Goal: Task Accomplishment & Management: Complete application form

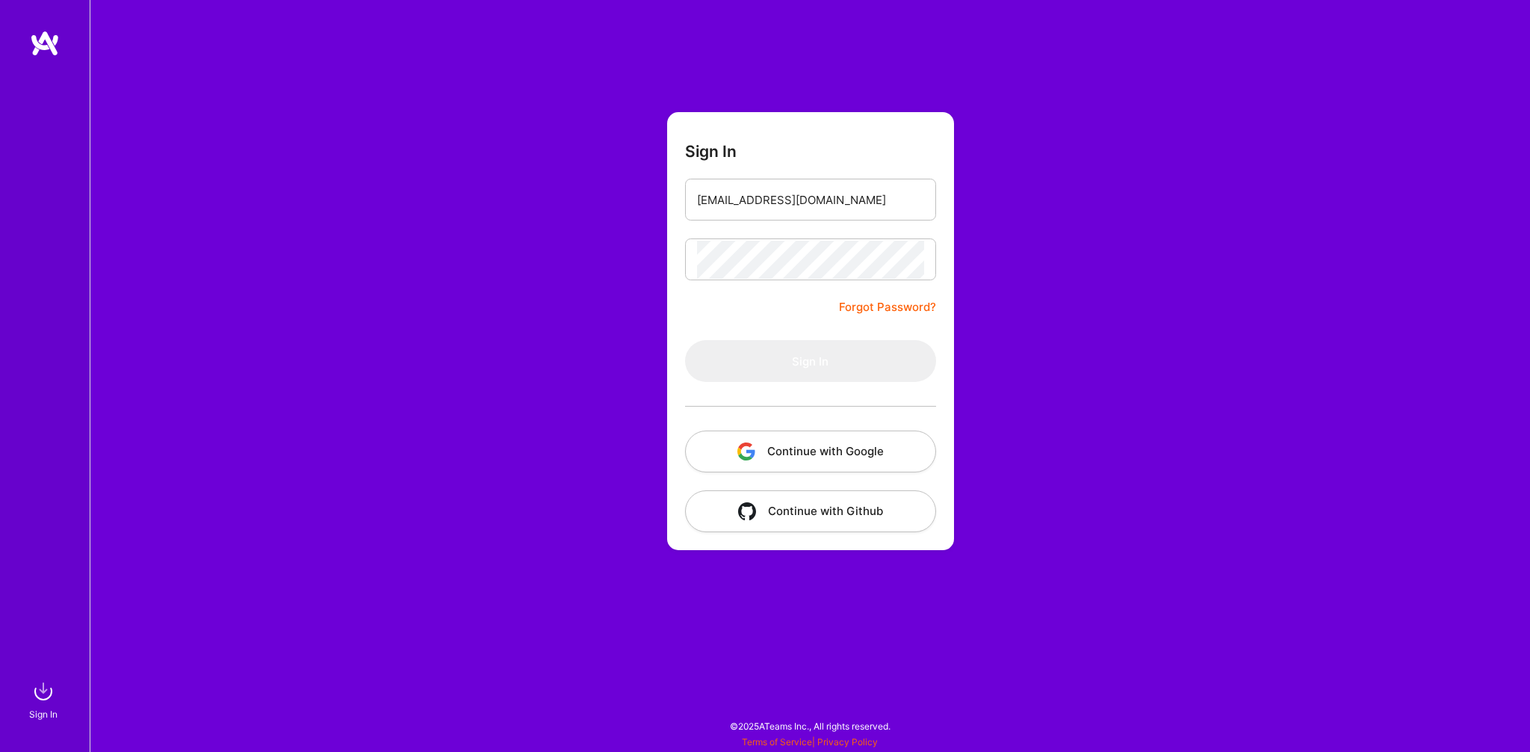
type input "[EMAIL_ADDRESS][DOMAIN_NAME]"
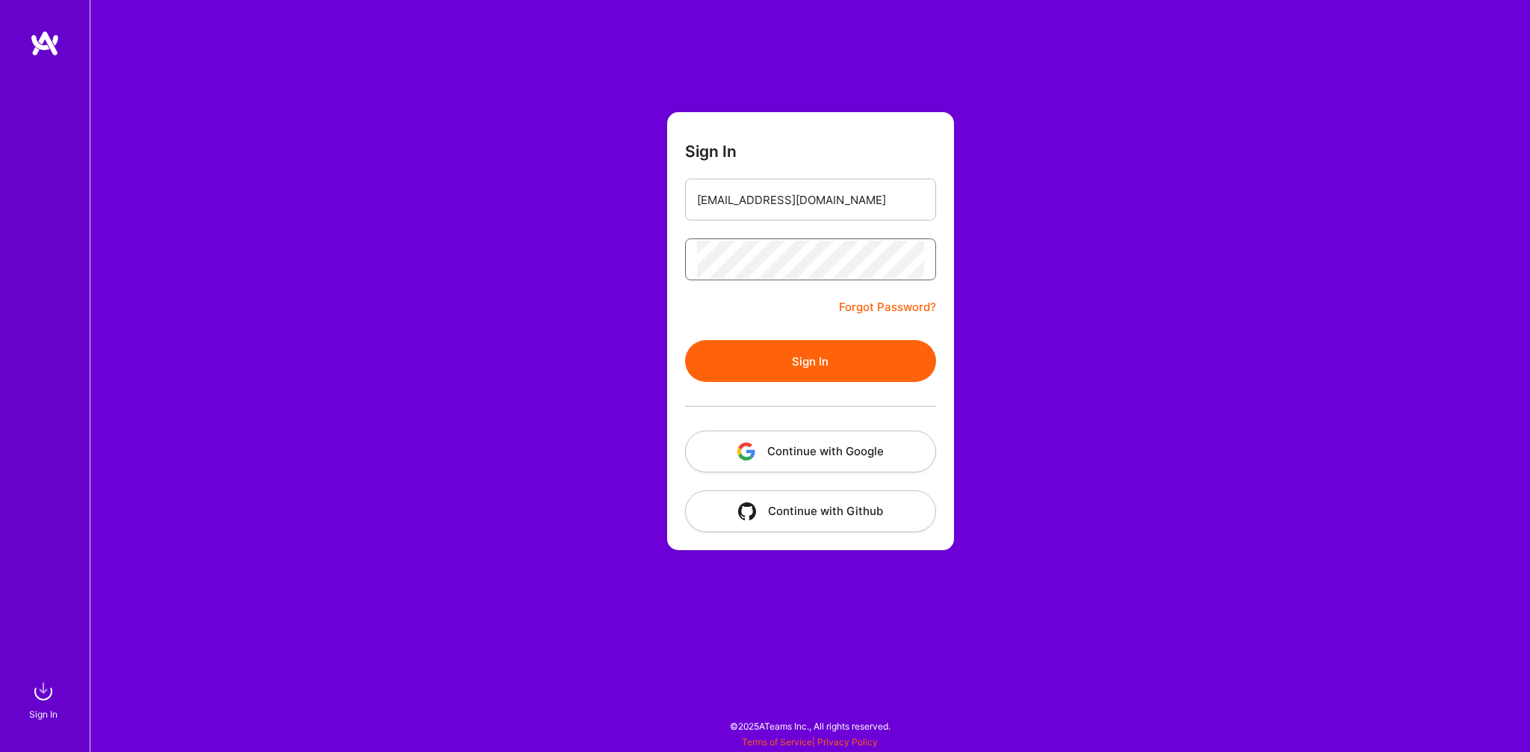
click at [685, 340] on button "Sign In" at bounding box center [810, 361] width 251 height 42
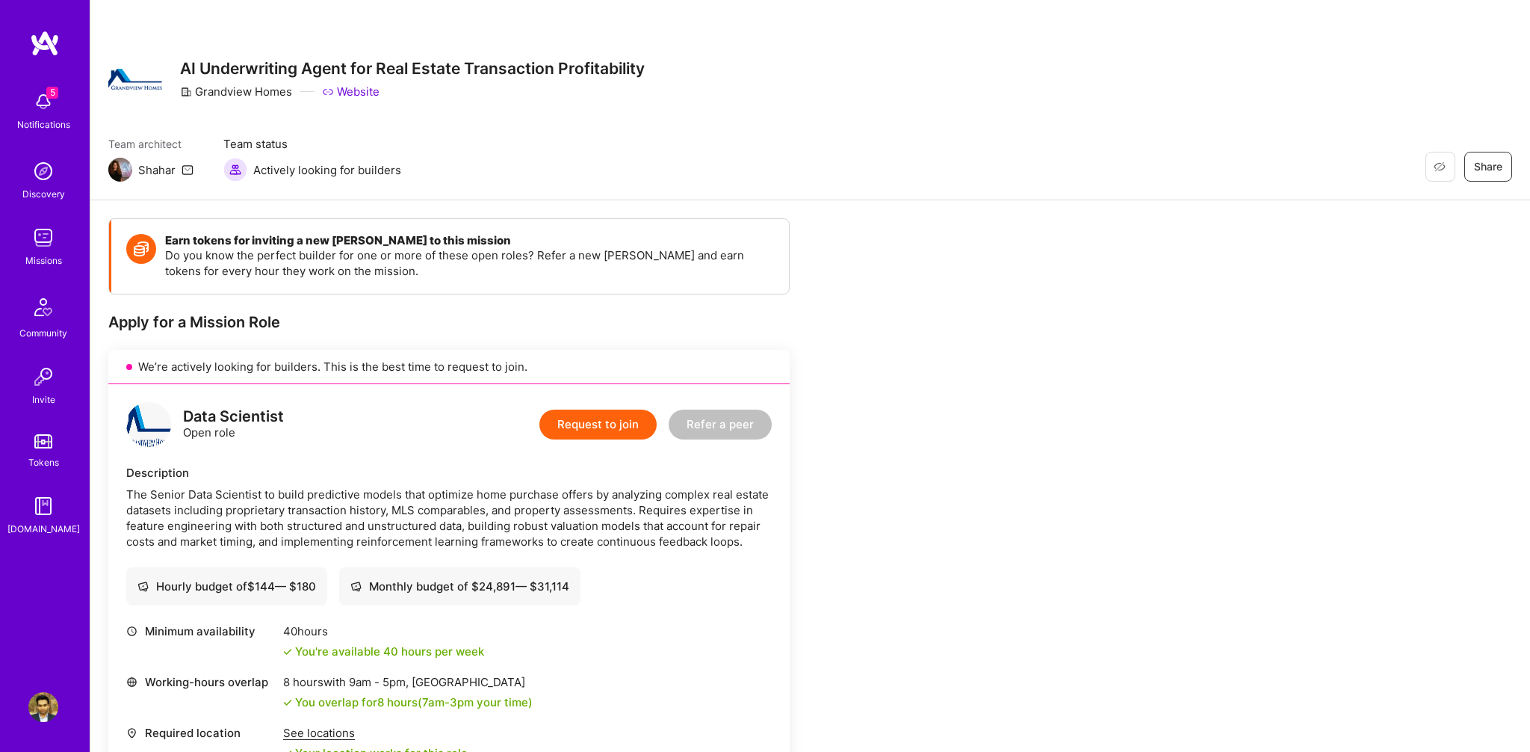
click at [39, 203] on div "5 Notifications Discovery Missions Community Invite Tokens [DOMAIN_NAME]" at bounding box center [45, 310] width 90 height 453
click at [42, 254] on div "Missions" at bounding box center [43, 261] width 37 height 16
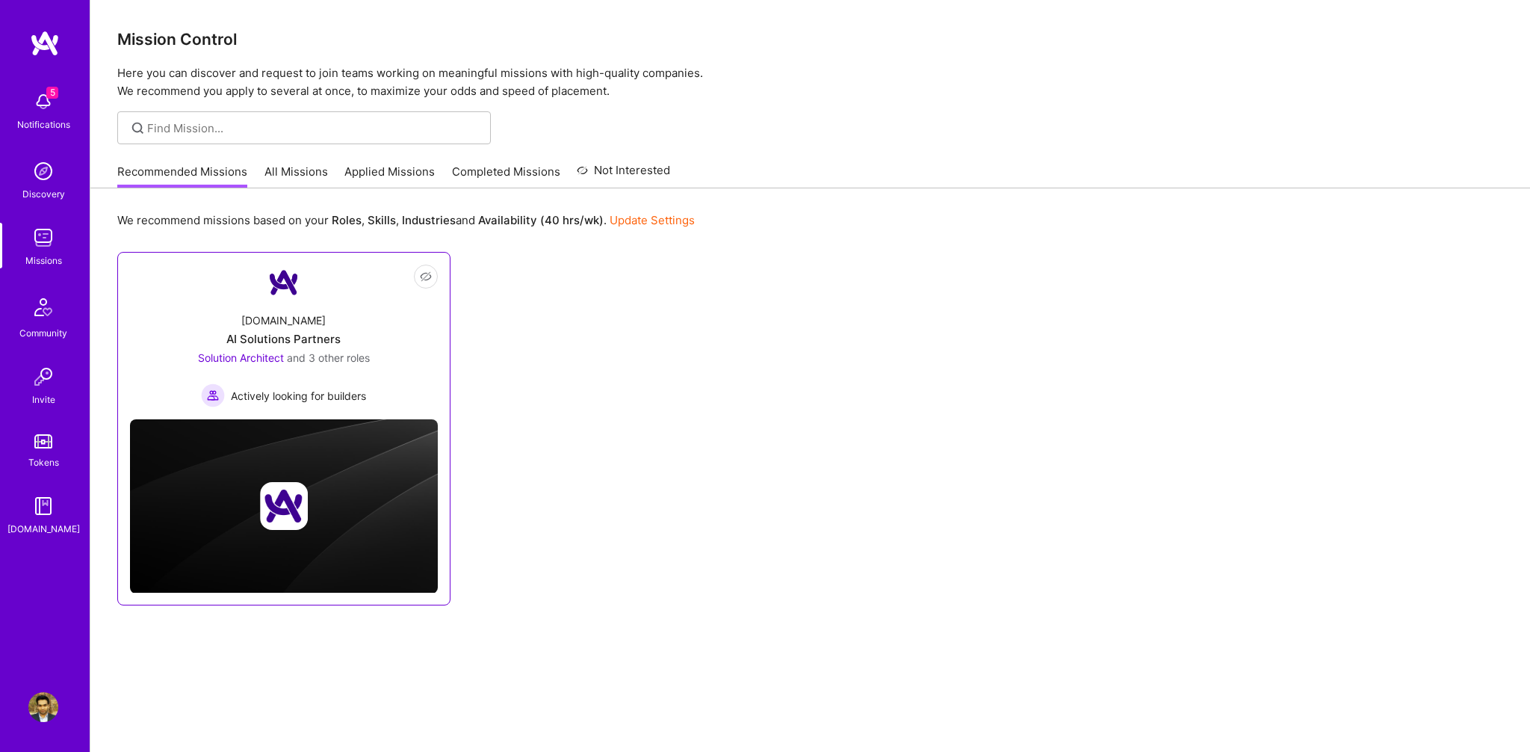
click at [365, 314] on div "[DOMAIN_NAME] AI Solutions Partners Solution Architect and 3 other roles Active…" at bounding box center [284, 353] width 308 height 107
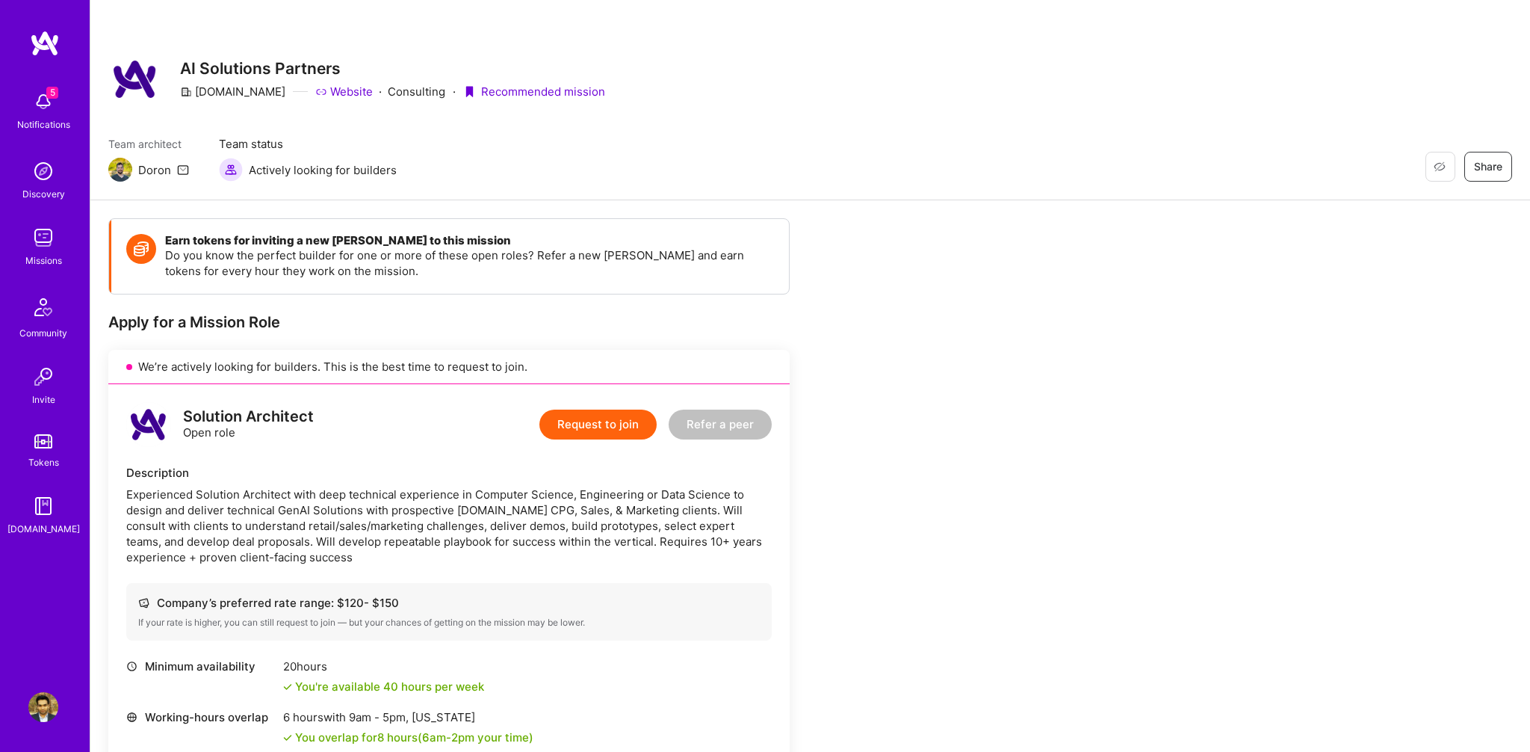
click at [614, 428] on button "Request to join" at bounding box center [598, 425] width 117 height 30
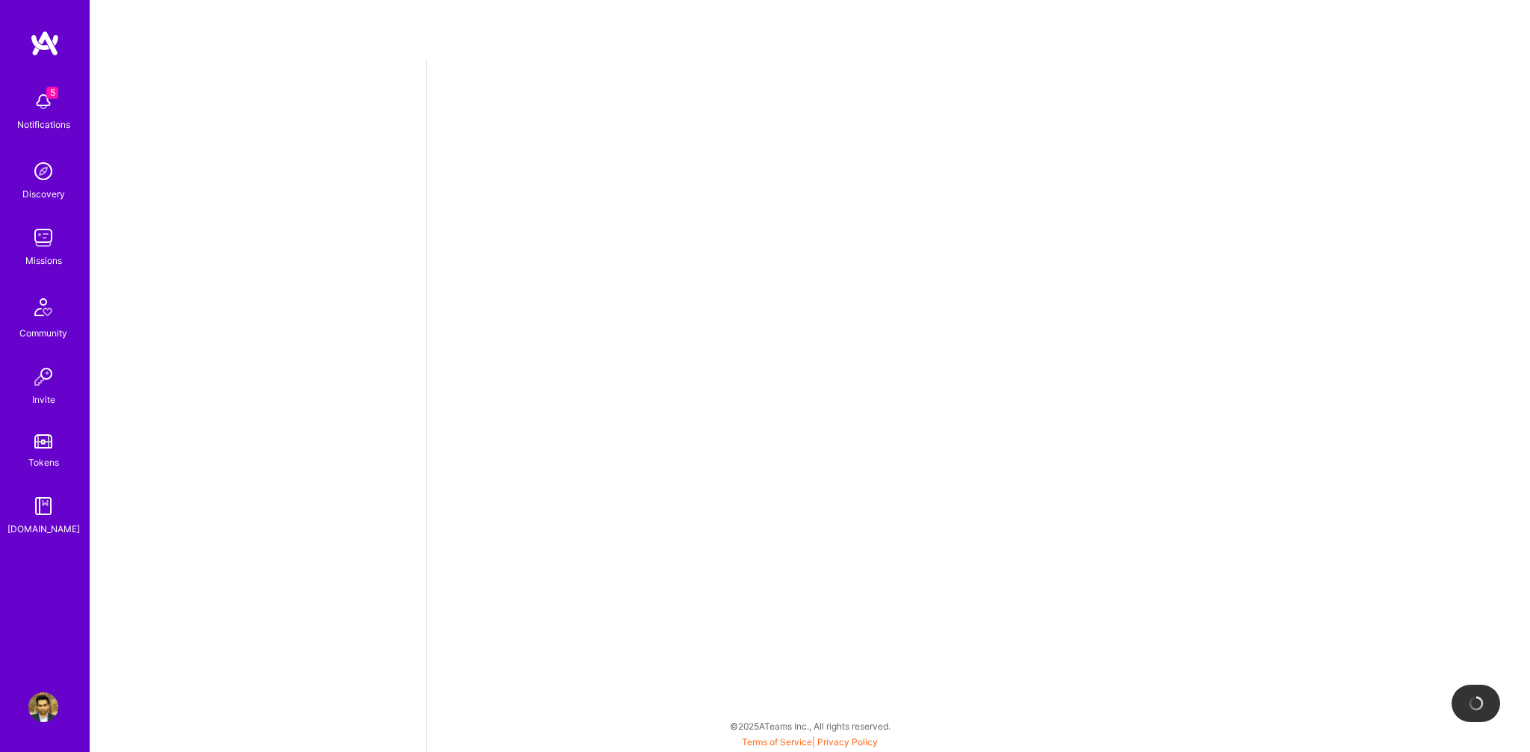
select select "US"
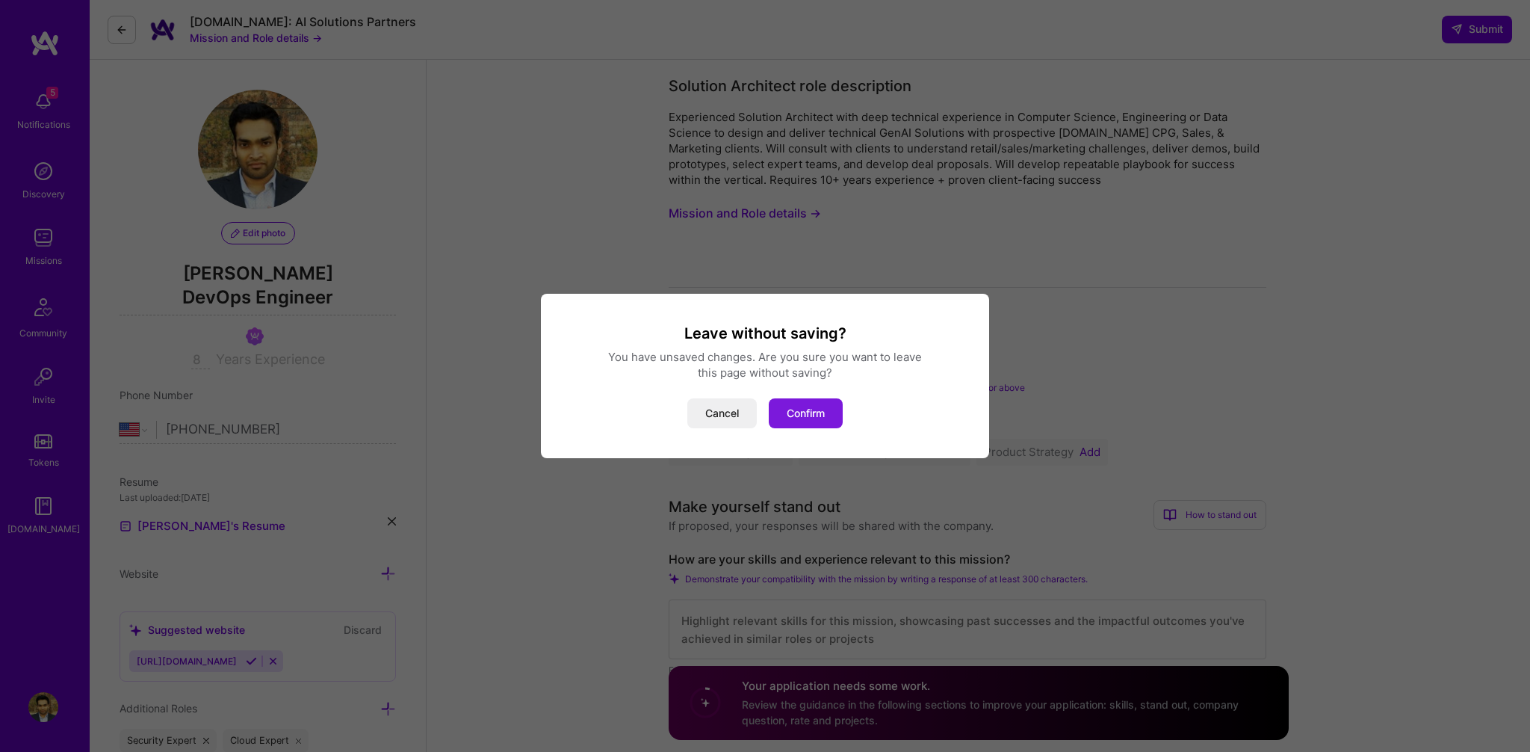
click at [813, 418] on button "Confirm" at bounding box center [806, 413] width 74 height 30
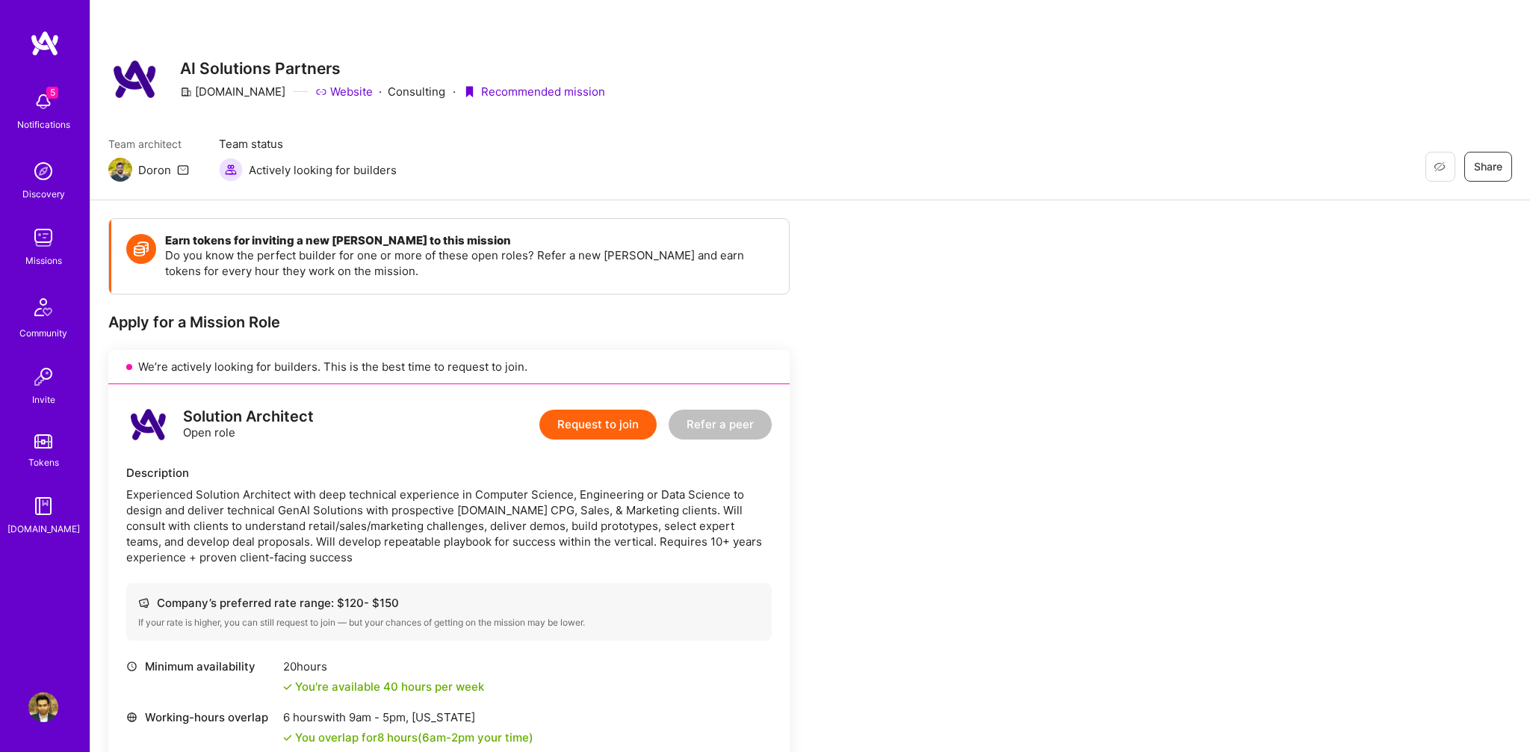
click at [46, 248] on img at bounding box center [43, 238] width 30 height 30
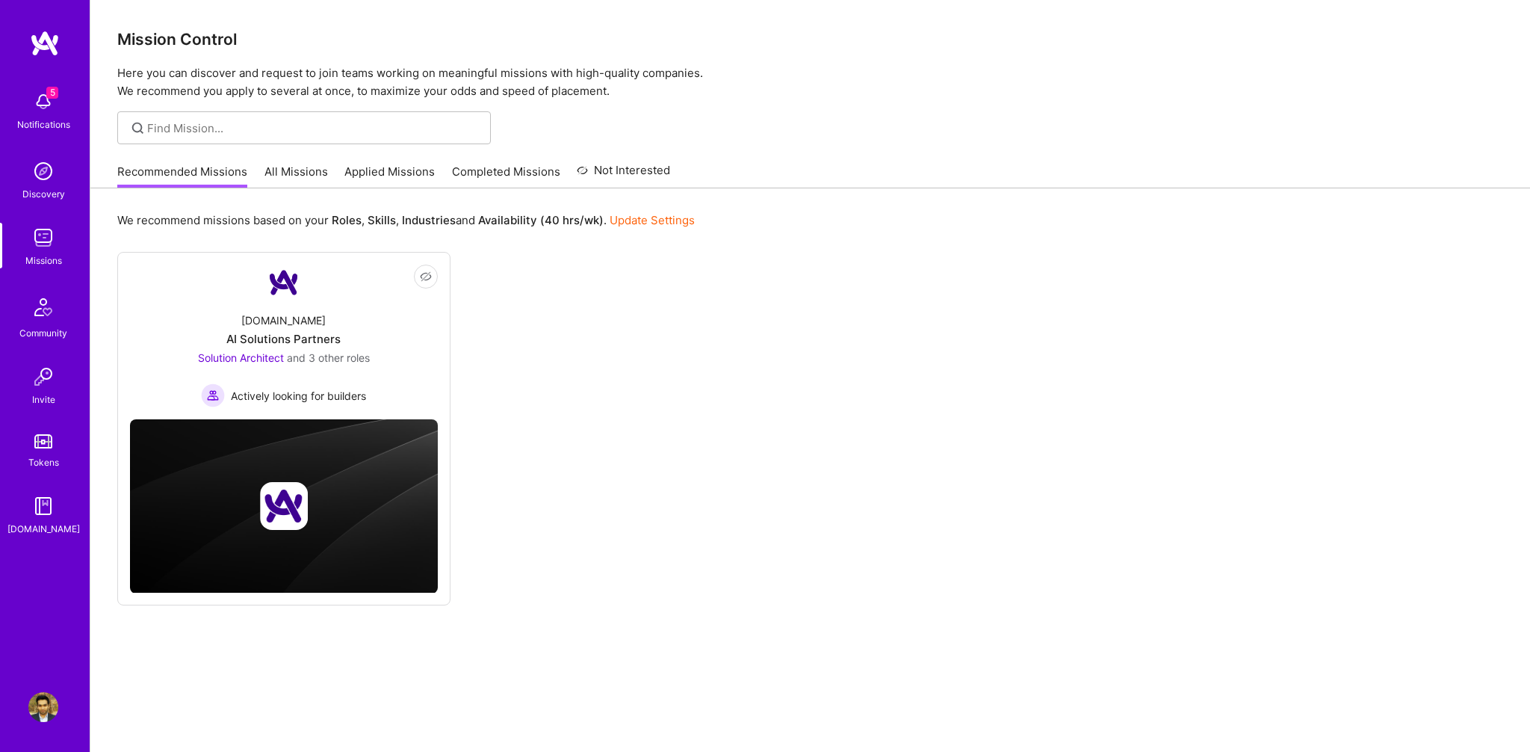
click at [299, 172] on link "All Missions" at bounding box center [297, 176] width 64 height 25
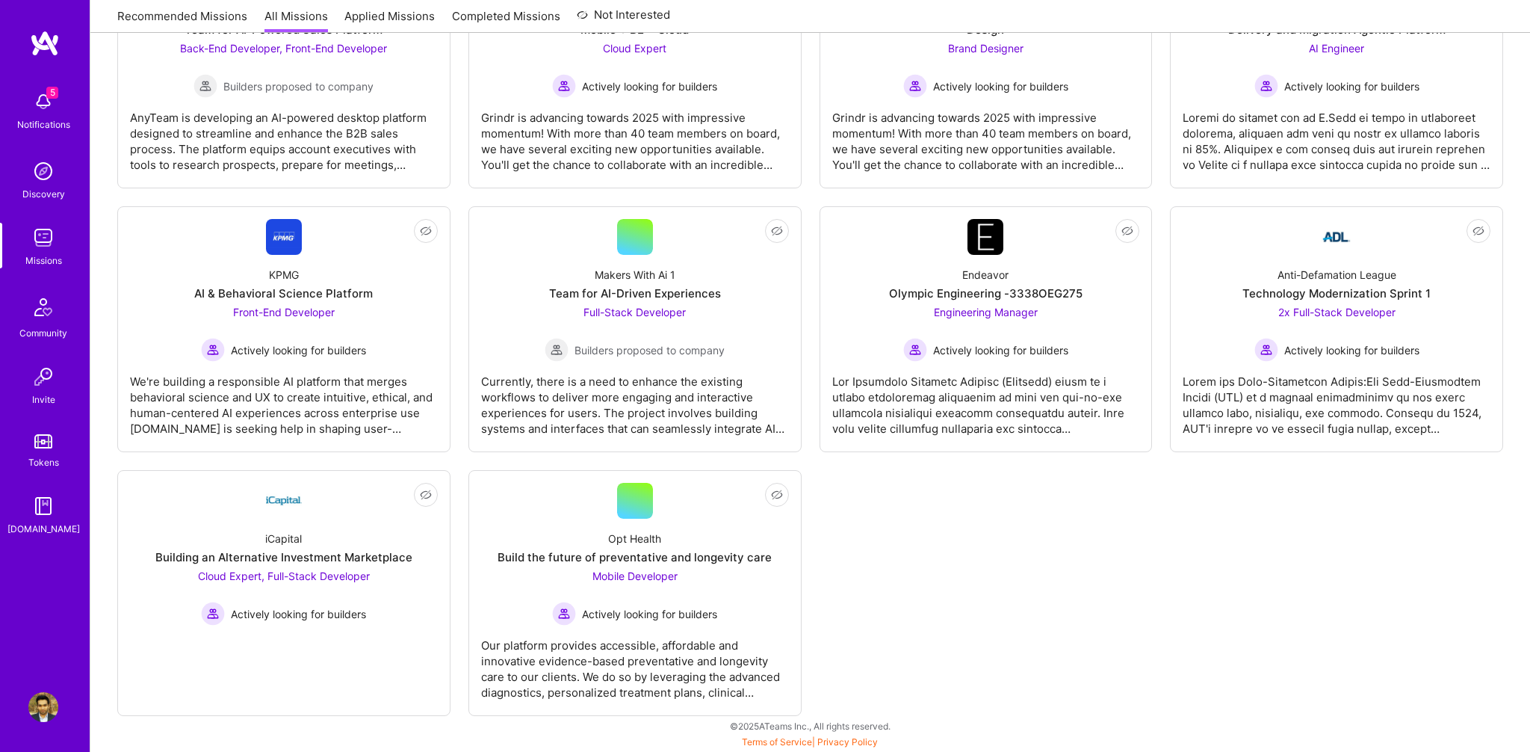
scroll to position [3119, 0]
